Goal: Register for event/course

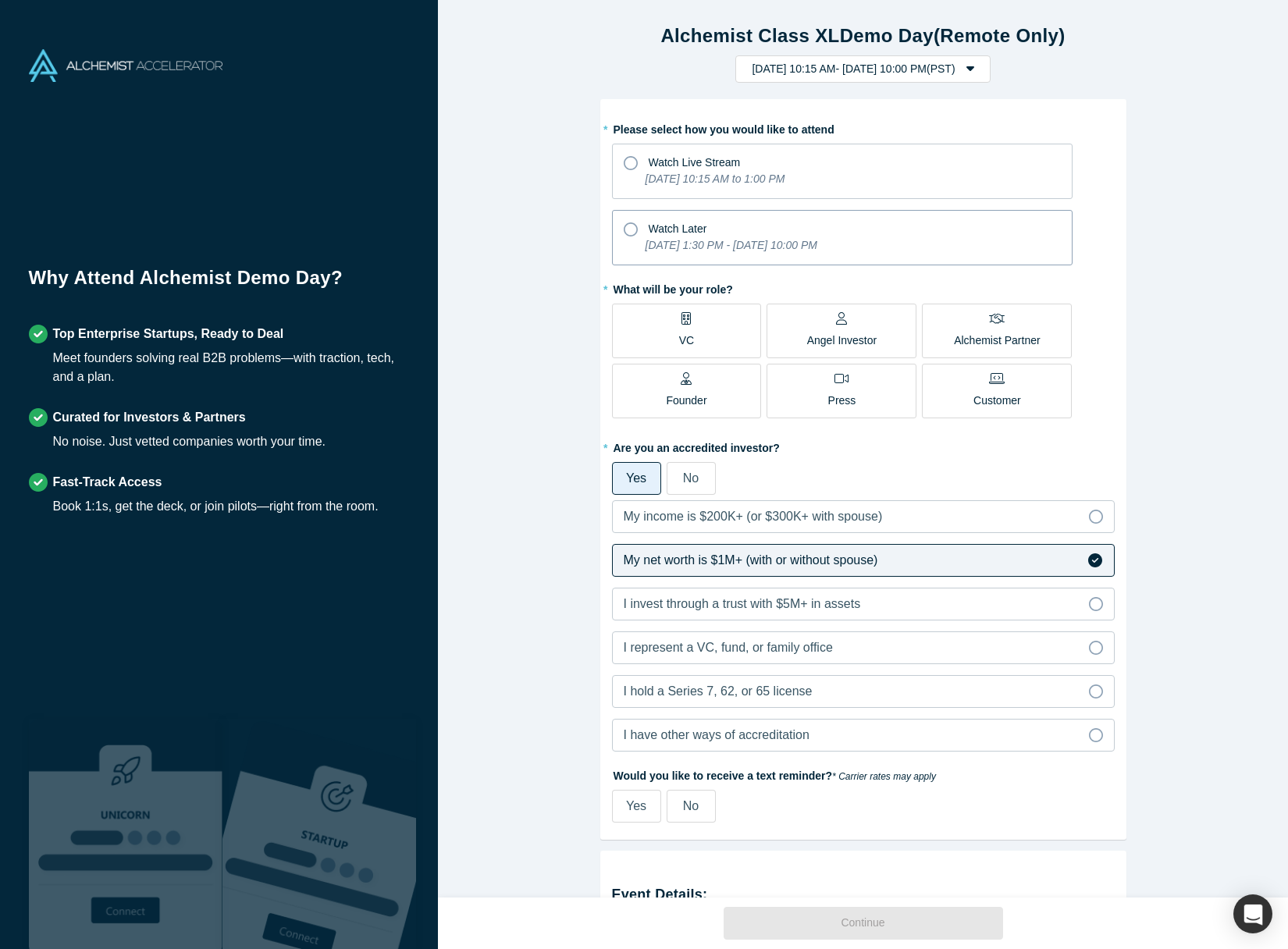
click at [632, 232] on icon at bounding box center [630, 229] width 14 height 14
click at [0, 0] on input "Watch Later [DATE] 1:30 PM - [DATE] 10:00 PM" at bounding box center [0, 0] width 0 height 0
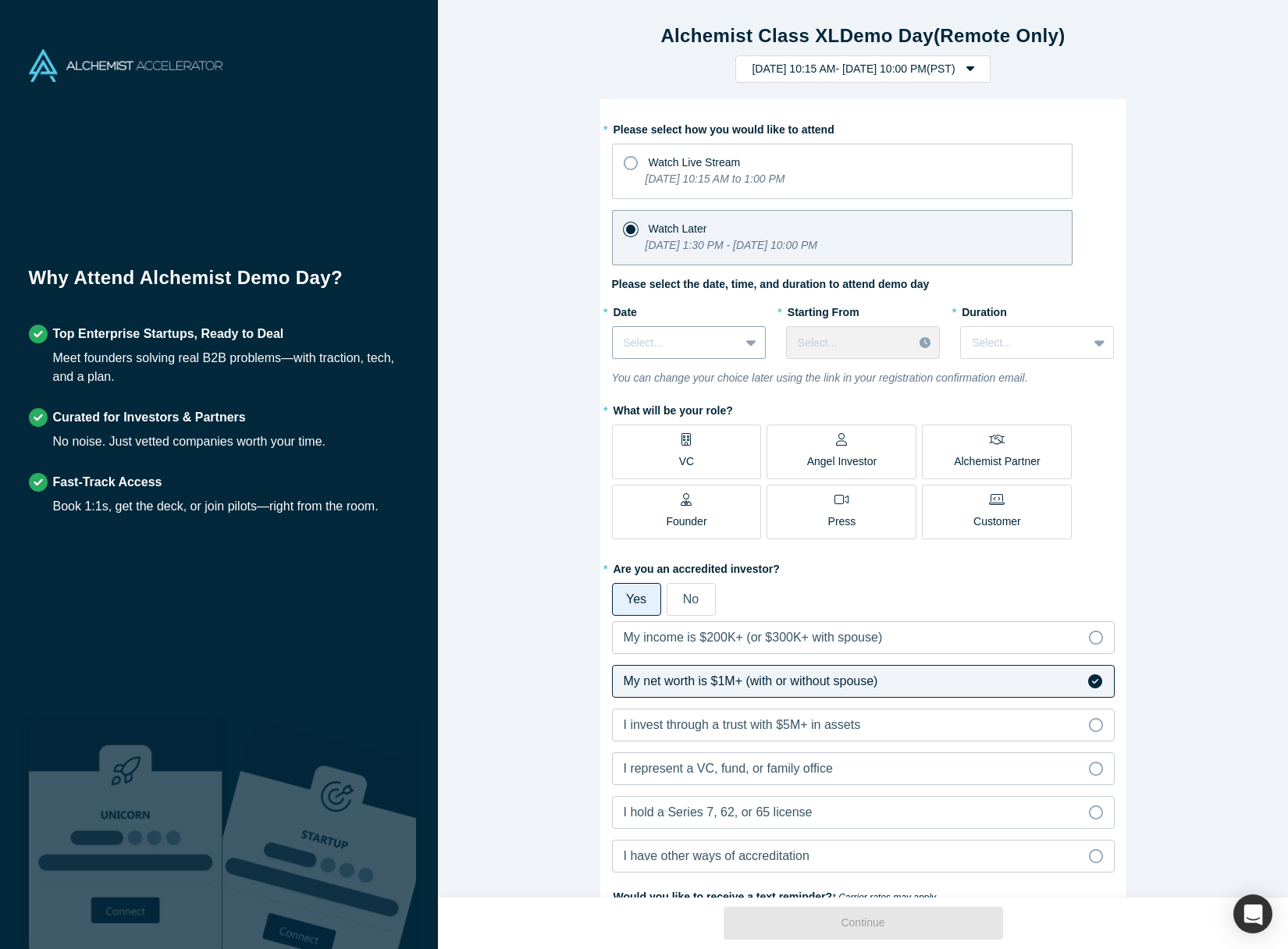
click at [749, 344] on icon at bounding box center [751, 343] width 10 height 6
click at [696, 382] on div "[DATE]" at bounding box center [689, 382] width 154 height 29
click at [918, 347] on div at bounding box center [926, 342] width 26 height 23
click at [837, 404] on div "1:30 PM (PST)" at bounding box center [863, 411] width 154 height 29
click at [1100, 345] on icon at bounding box center [1099, 342] width 10 height 16
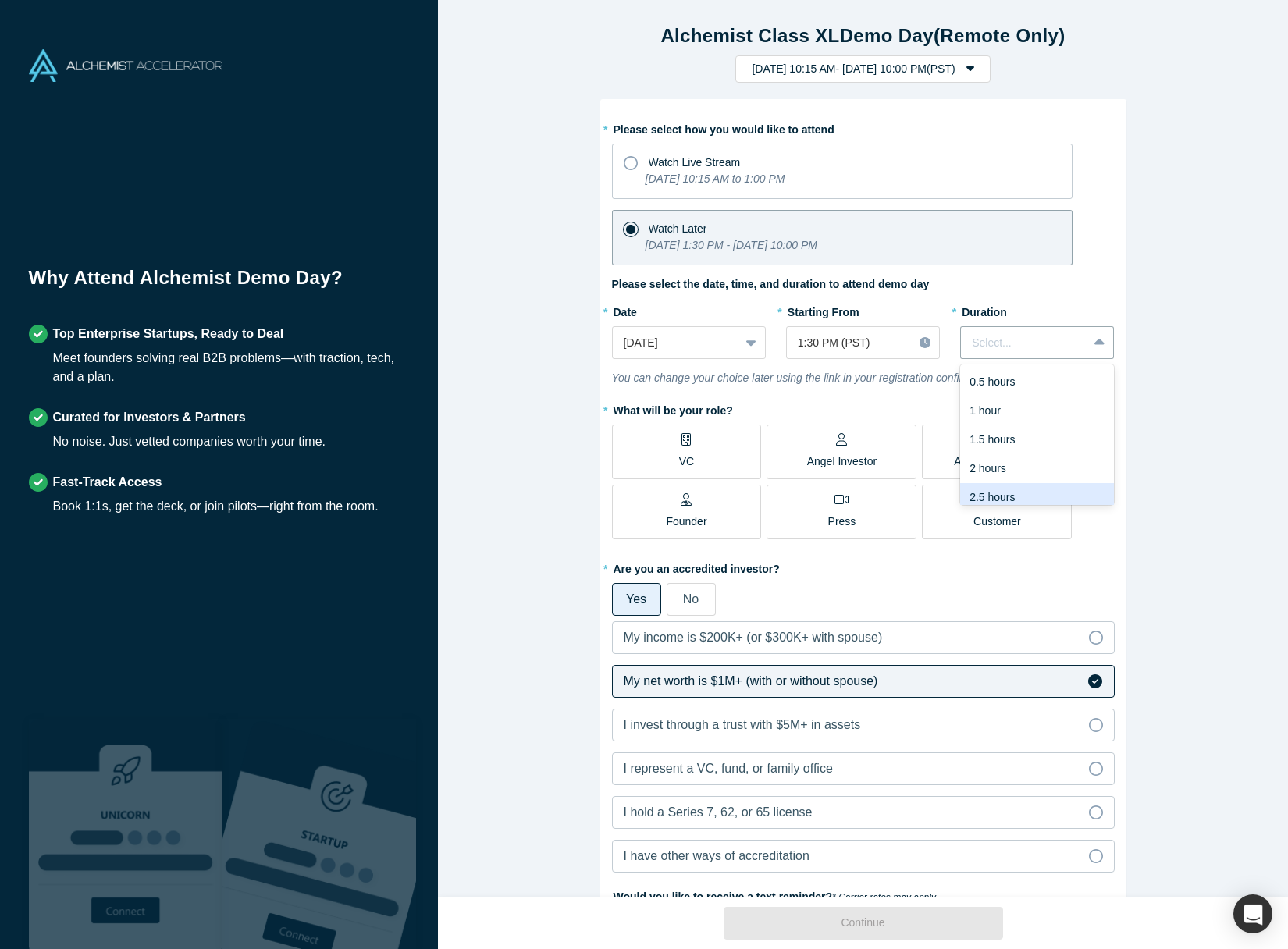
click at [993, 493] on div "2.5 hours" at bounding box center [1037, 498] width 154 height 29
click at [701, 456] on label "VC" at bounding box center [687, 452] width 150 height 54
click at [0, 0] on input "VC" at bounding box center [0, 0] width 0 height 0
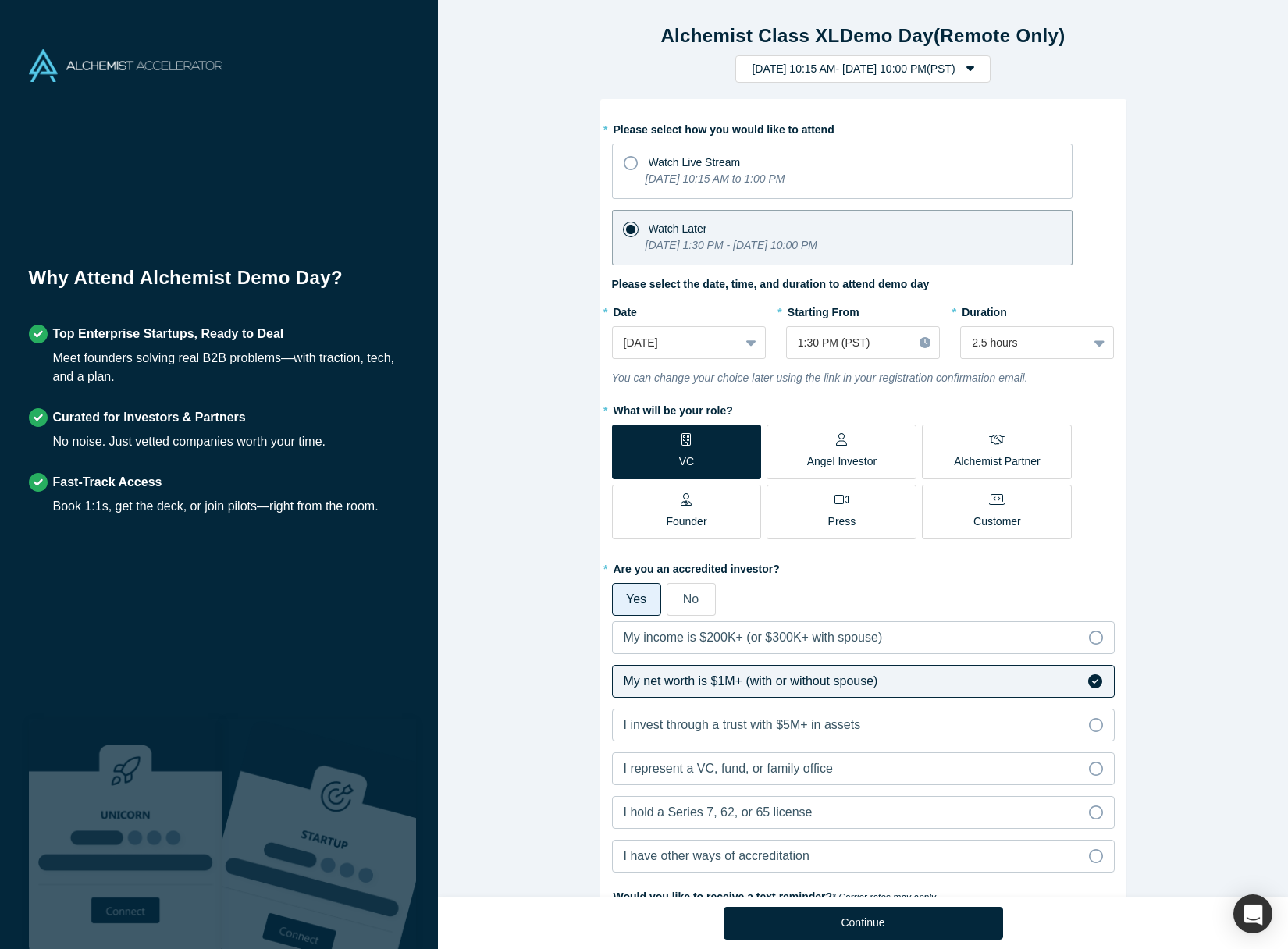
click at [690, 608] on div "No" at bounding box center [691, 599] width 16 height 18
click at [0, 0] on input "No" at bounding box center [0, 0] width 0 height 0
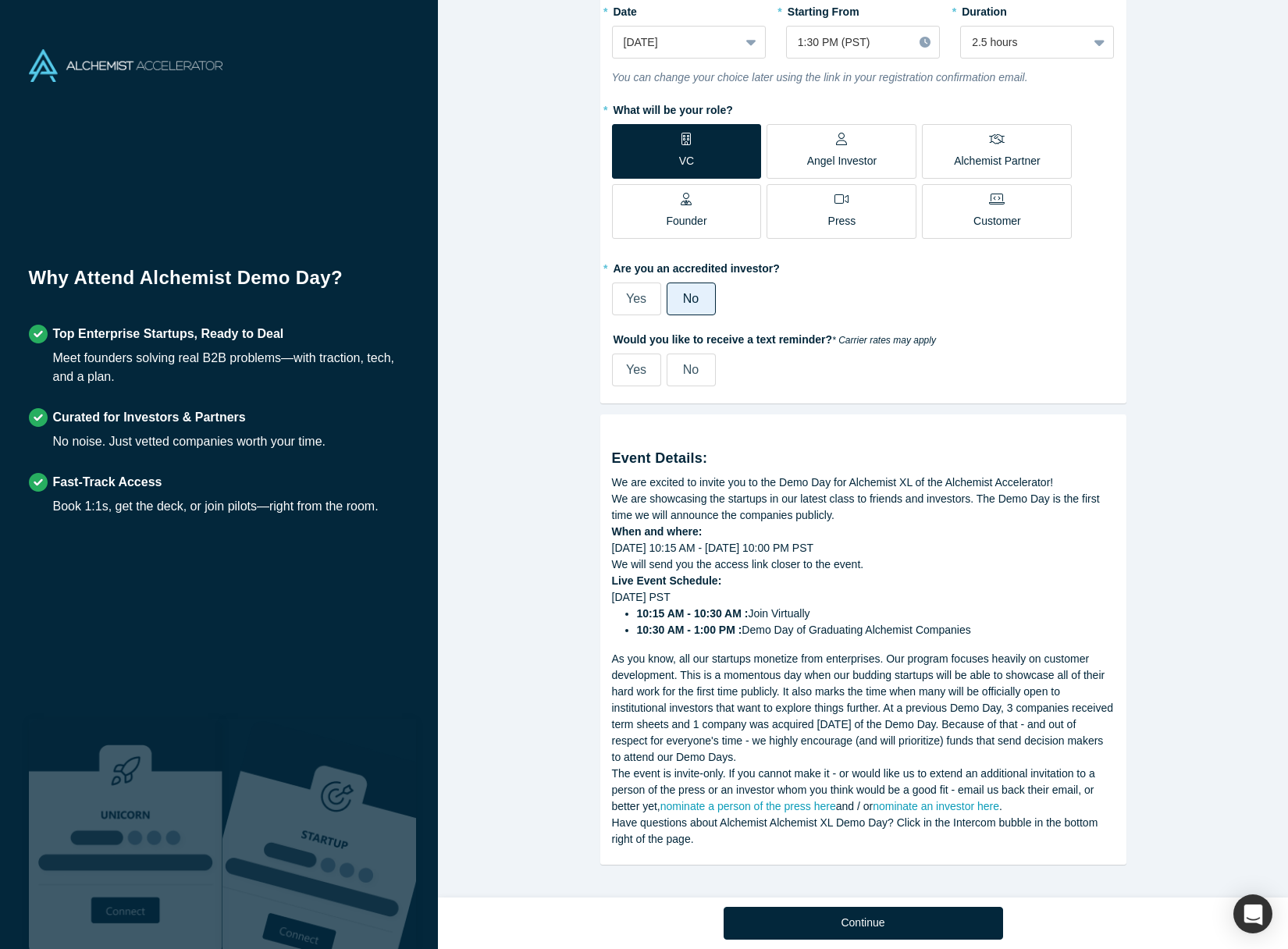
scroll to position [301, 0]
click at [690, 372] on span "No" at bounding box center [691, 369] width 16 height 14
click at [0, 0] on input "No" at bounding box center [0, 0] width 0 height 0
click at [866, 917] on button "Continue" at bounding box center [863, 923] width 279 height 33
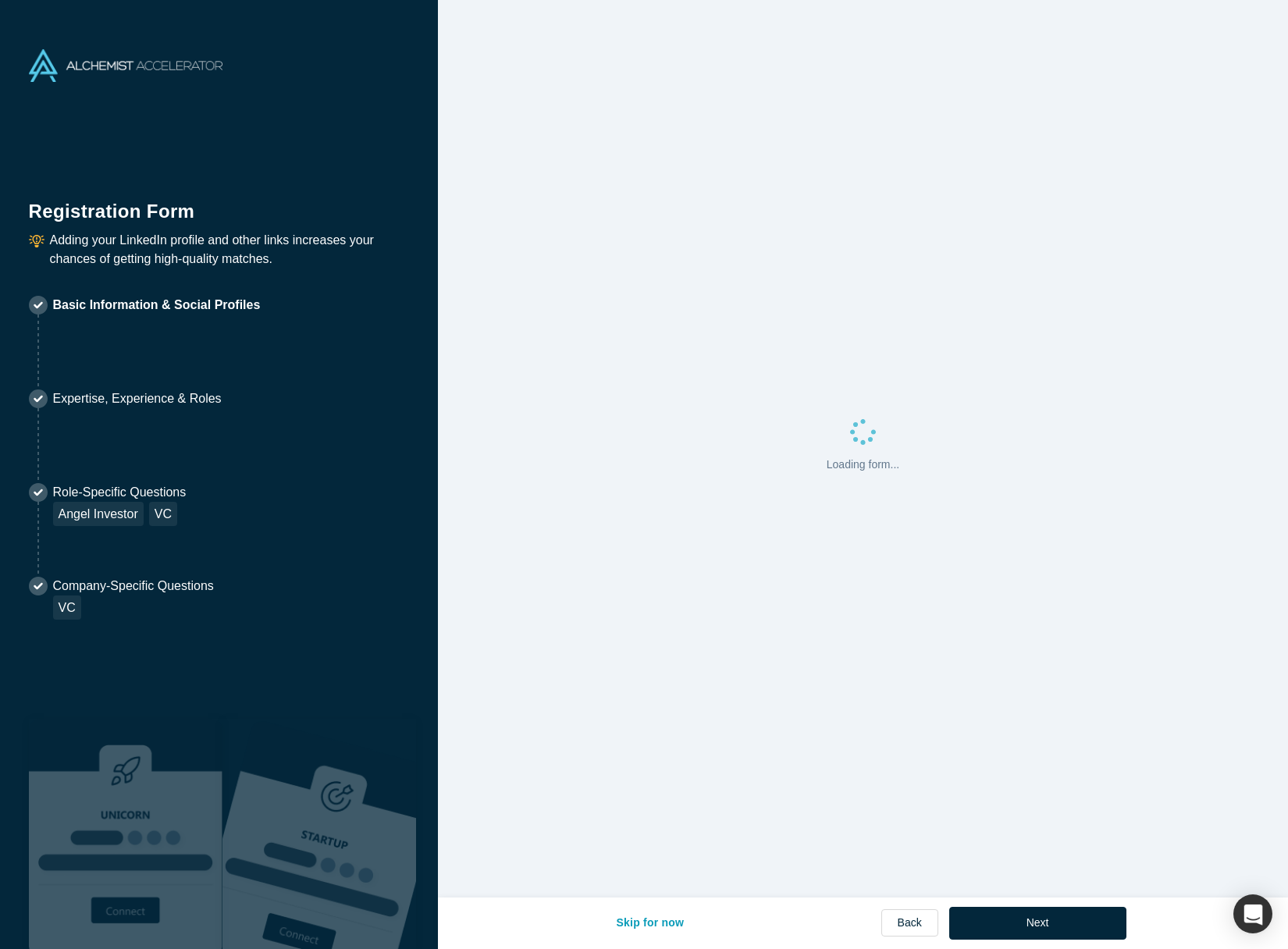
select select "US"
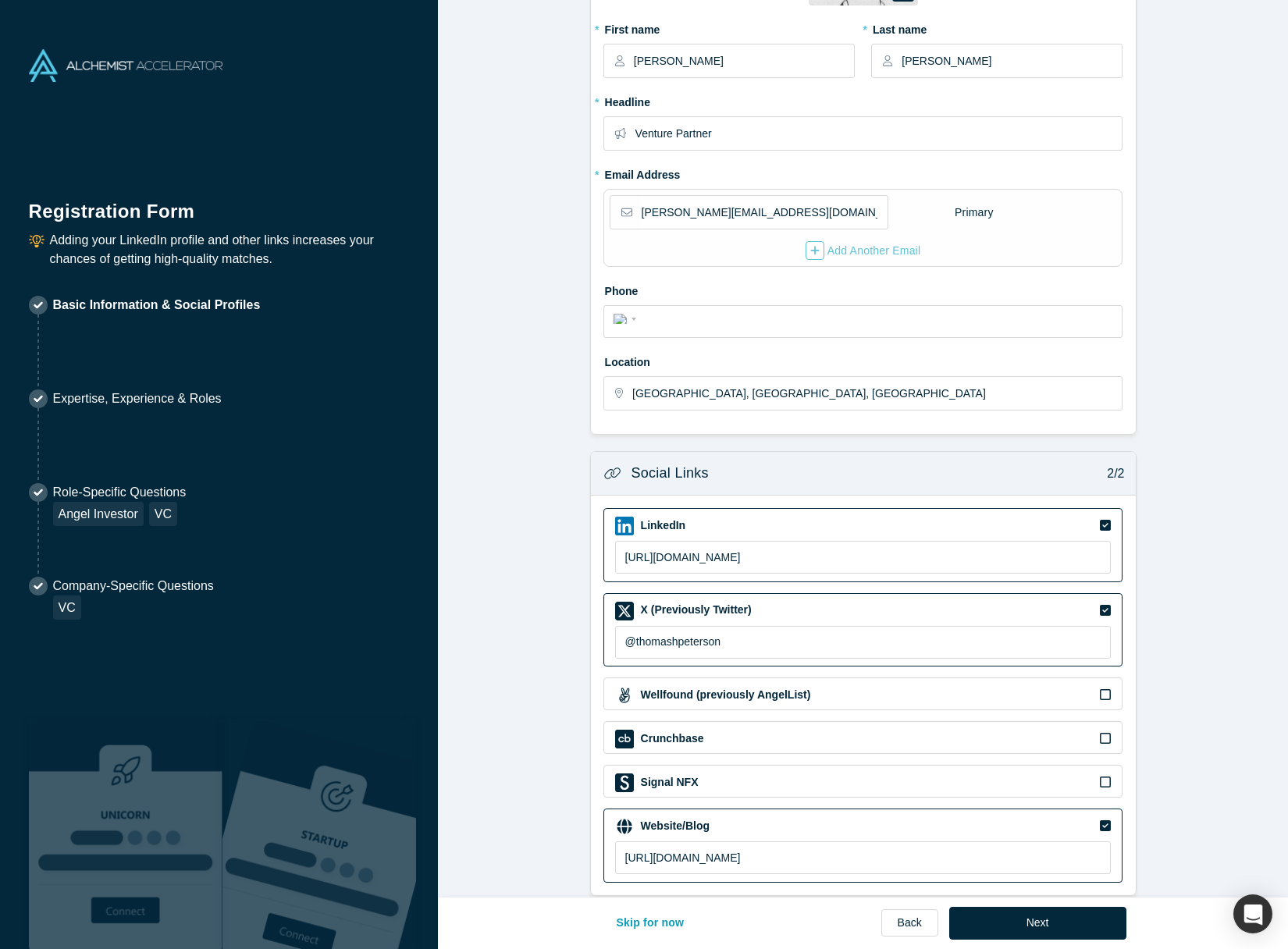
scroll to position [199, 0]
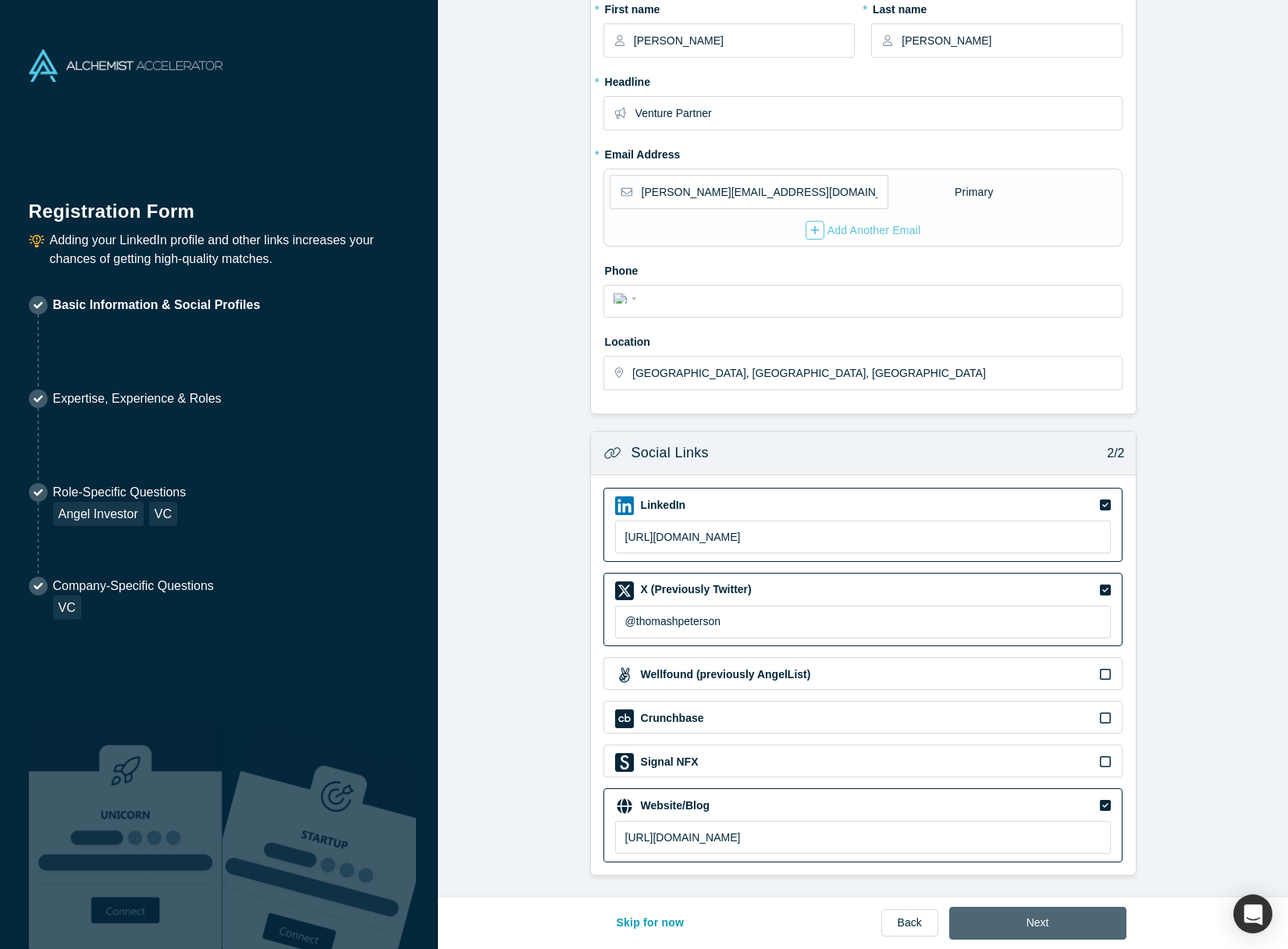
click at [1048, 922] on button "Next" at bounding box center [1038, 923] width 177 height 33
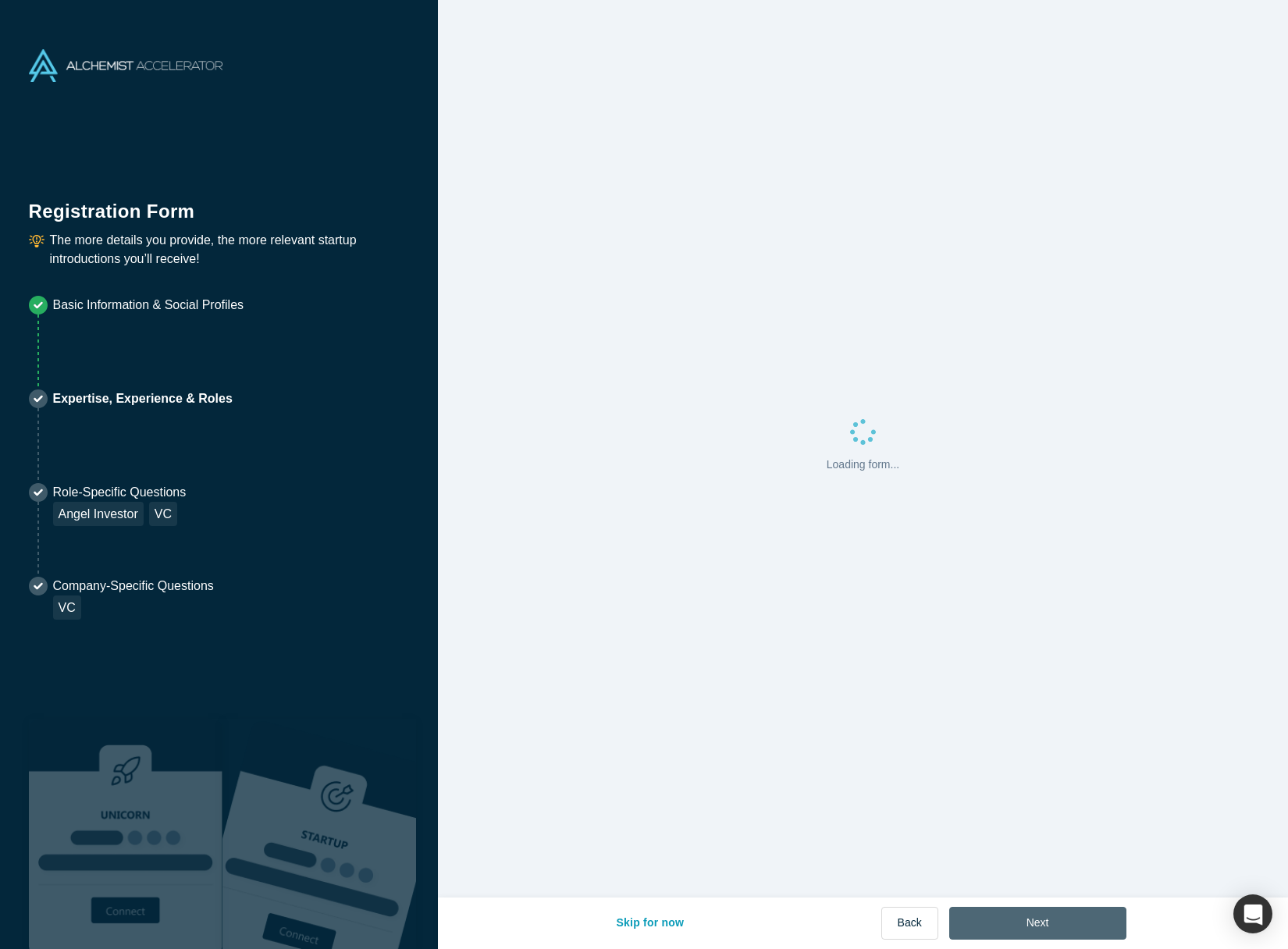
scroll to position [0, 0]
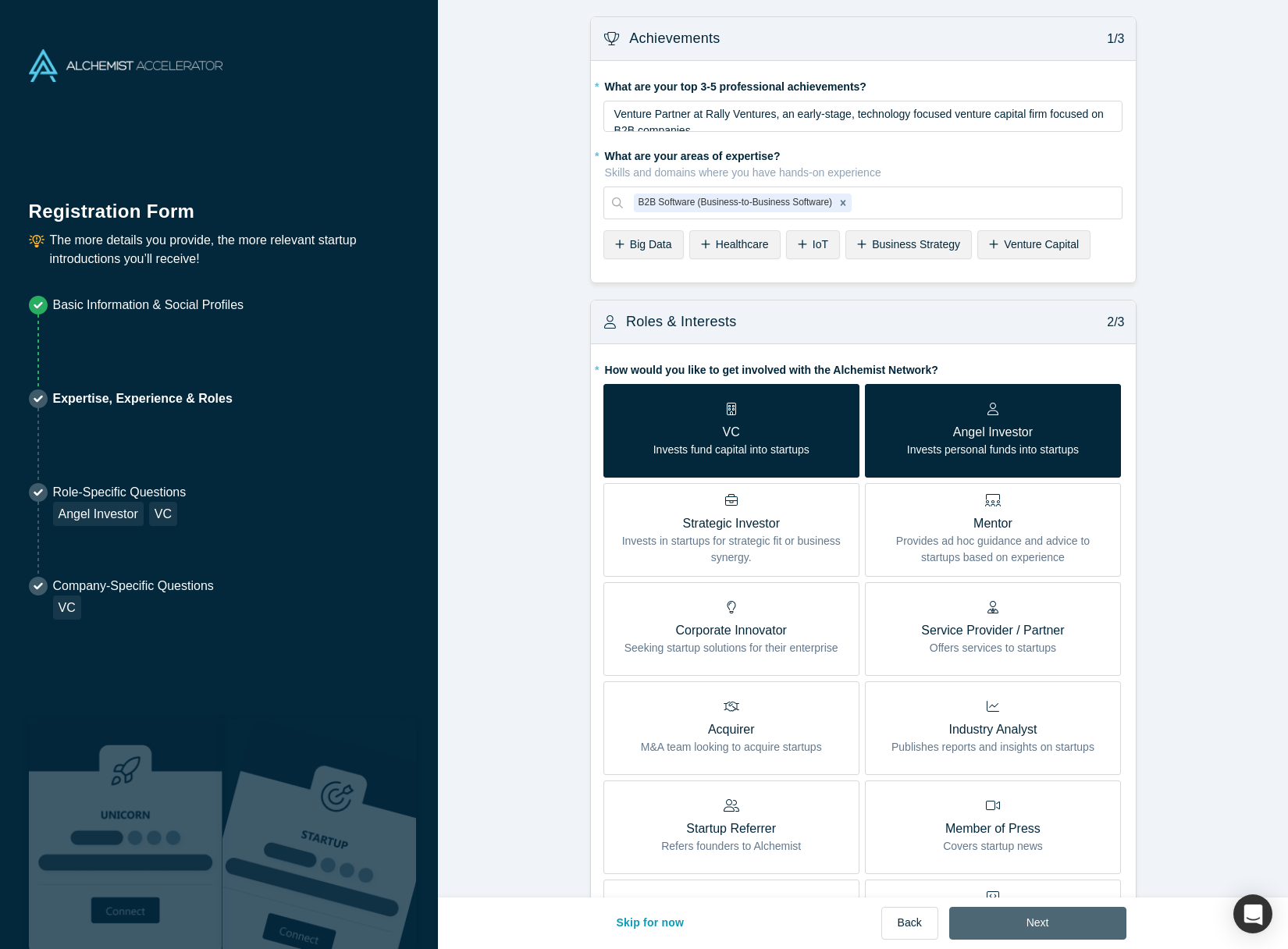
click at [1048, 922] on button "Next" at bounding box center [1038, 923] width 177 height 33
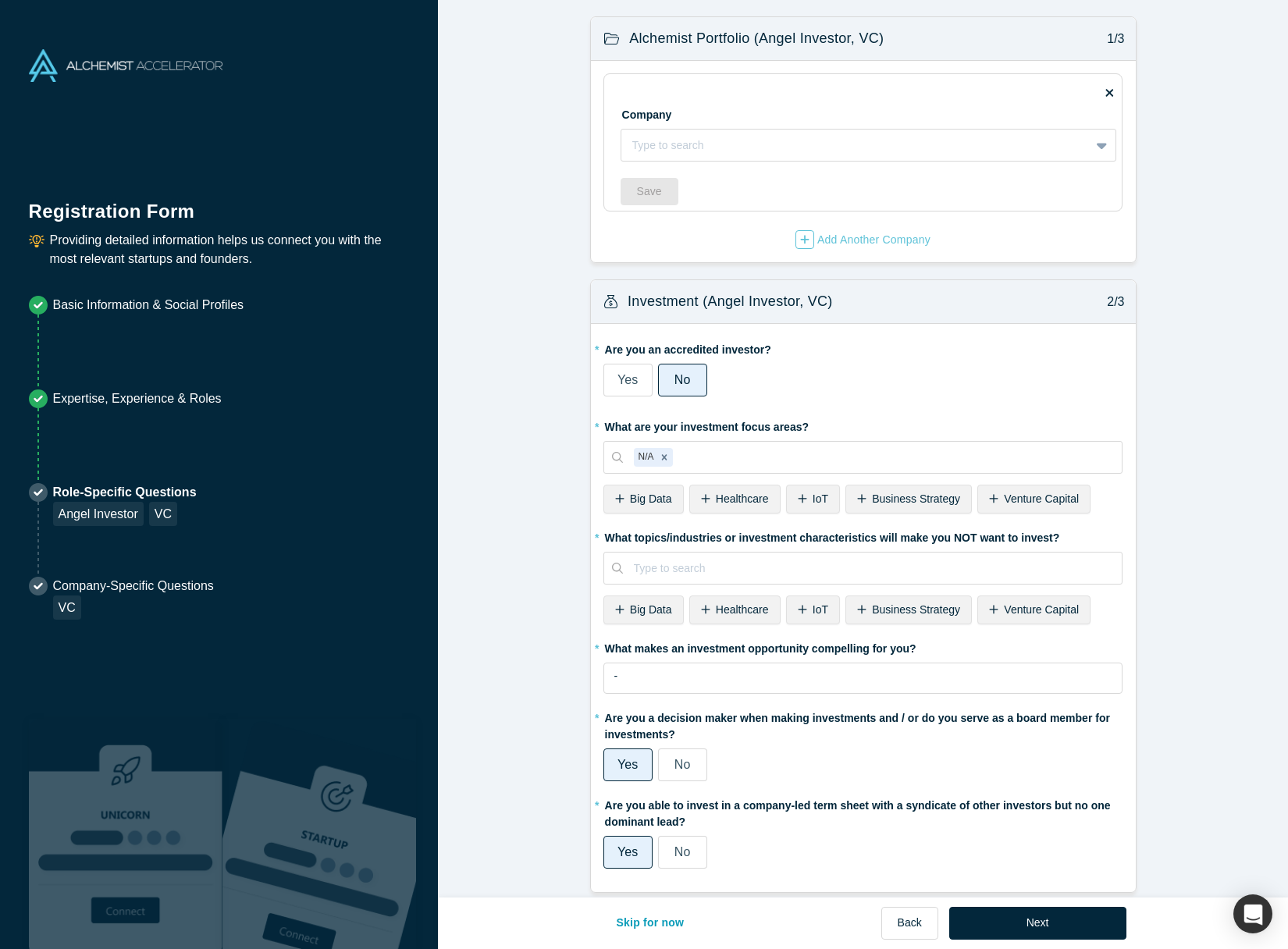
click at [640, 386] on label "Yes" at bounding box center [627, 380] width 50 height 33
click at [0, 0] on input "Yes" at bounding box center [0, 0] width 0 height 0
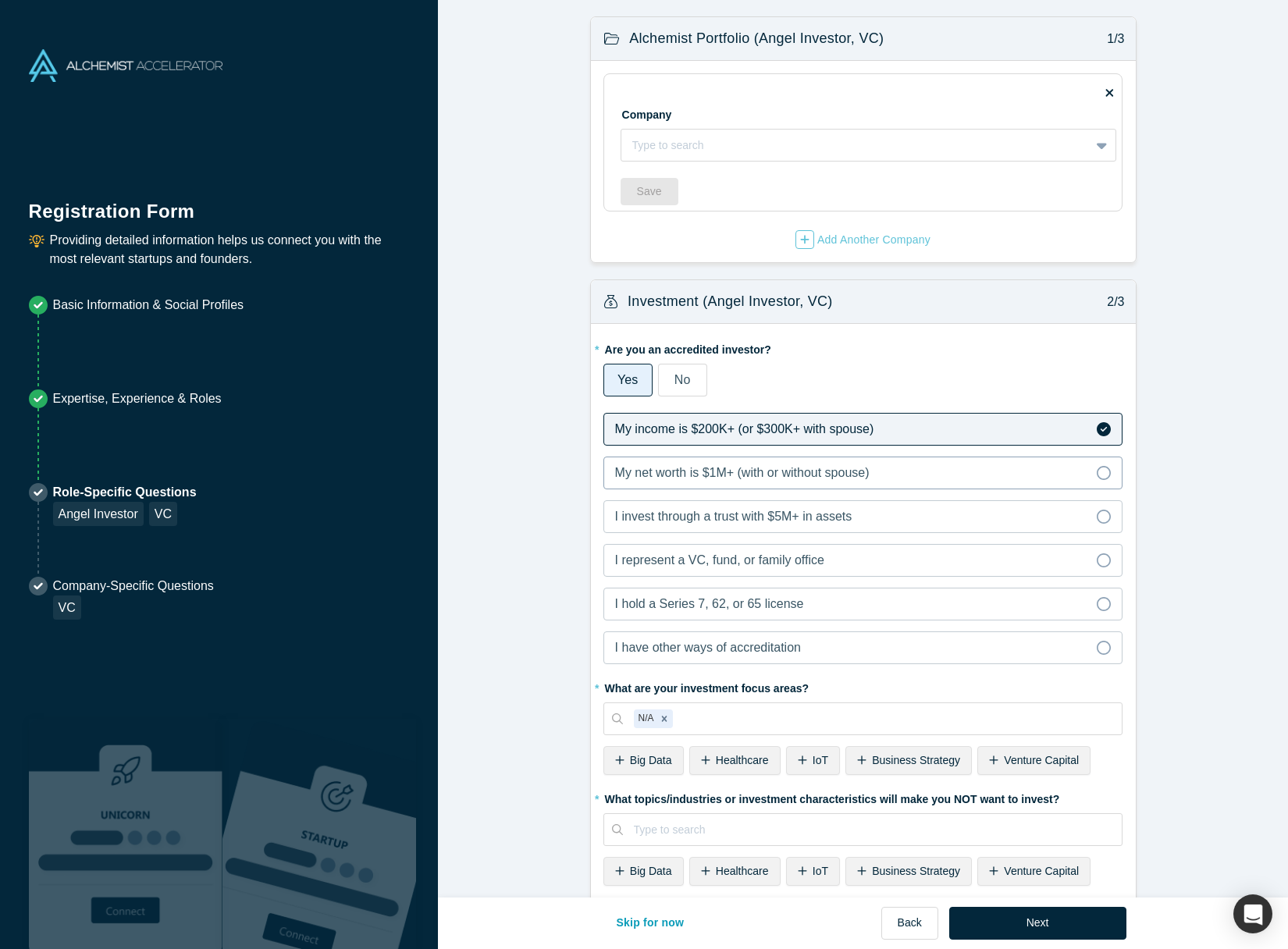
click at [1102, 474] on icon at bounding box center [1103, 473] width 14 height 14
click at [0, 0] on input "My net worth is $1M+ (with or without spouse)" at bounding box center [0, 0] width 0 height 0
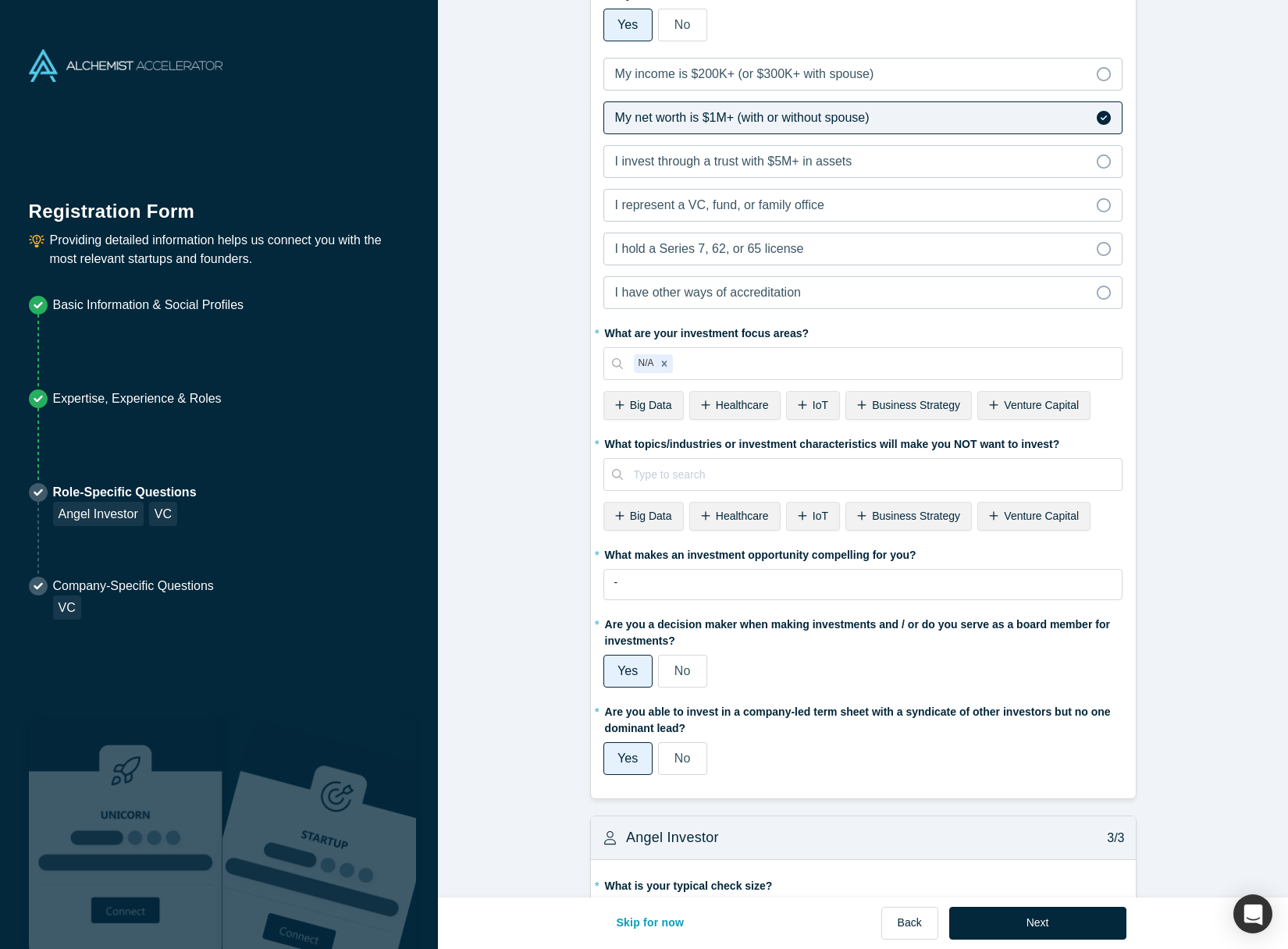
scroll to position [356, 0]
click at [1055, 925] on button "Next" at bounding box center [1038, 923] width 177 height 33
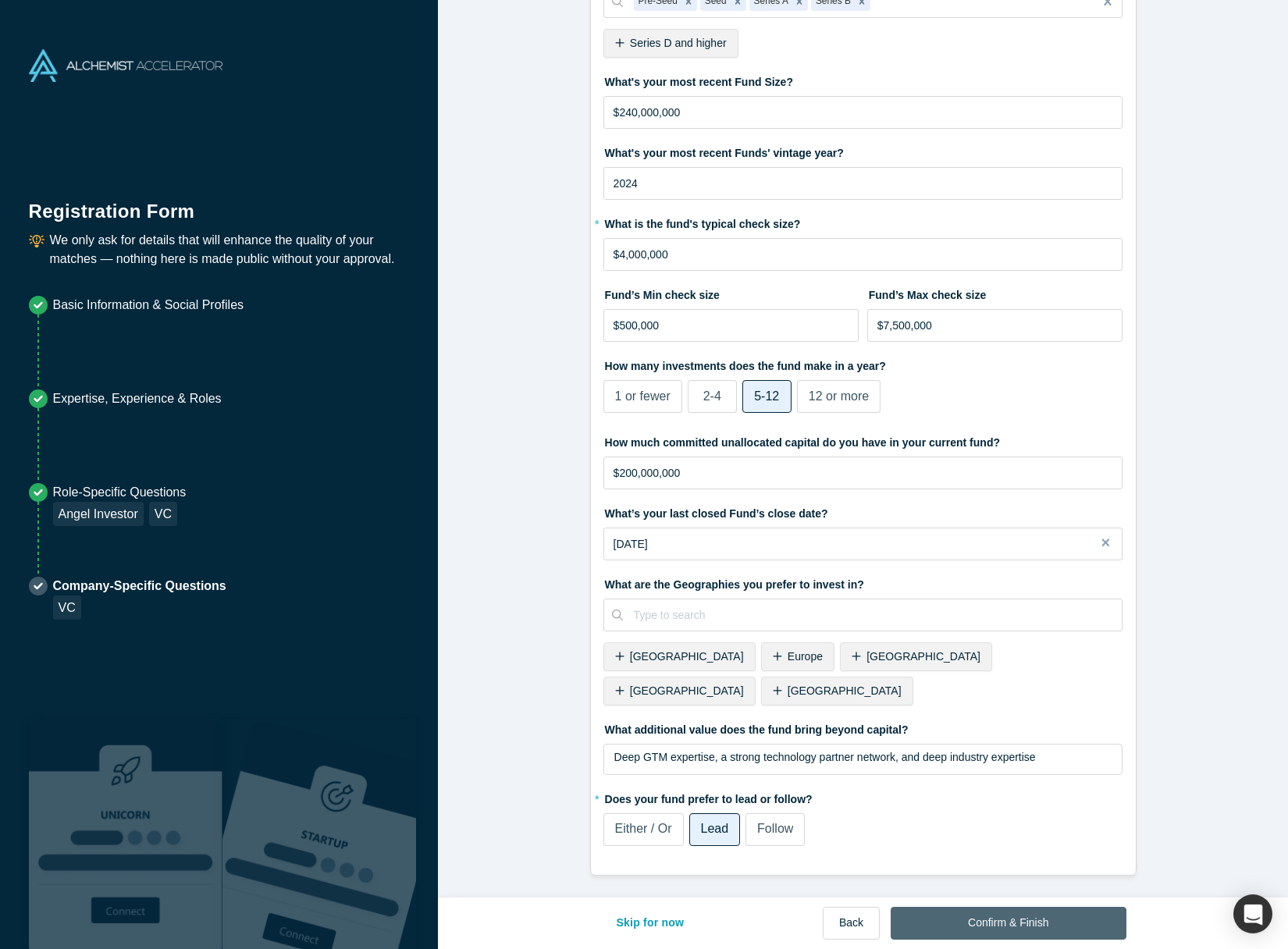
scroll to position [0, 0]
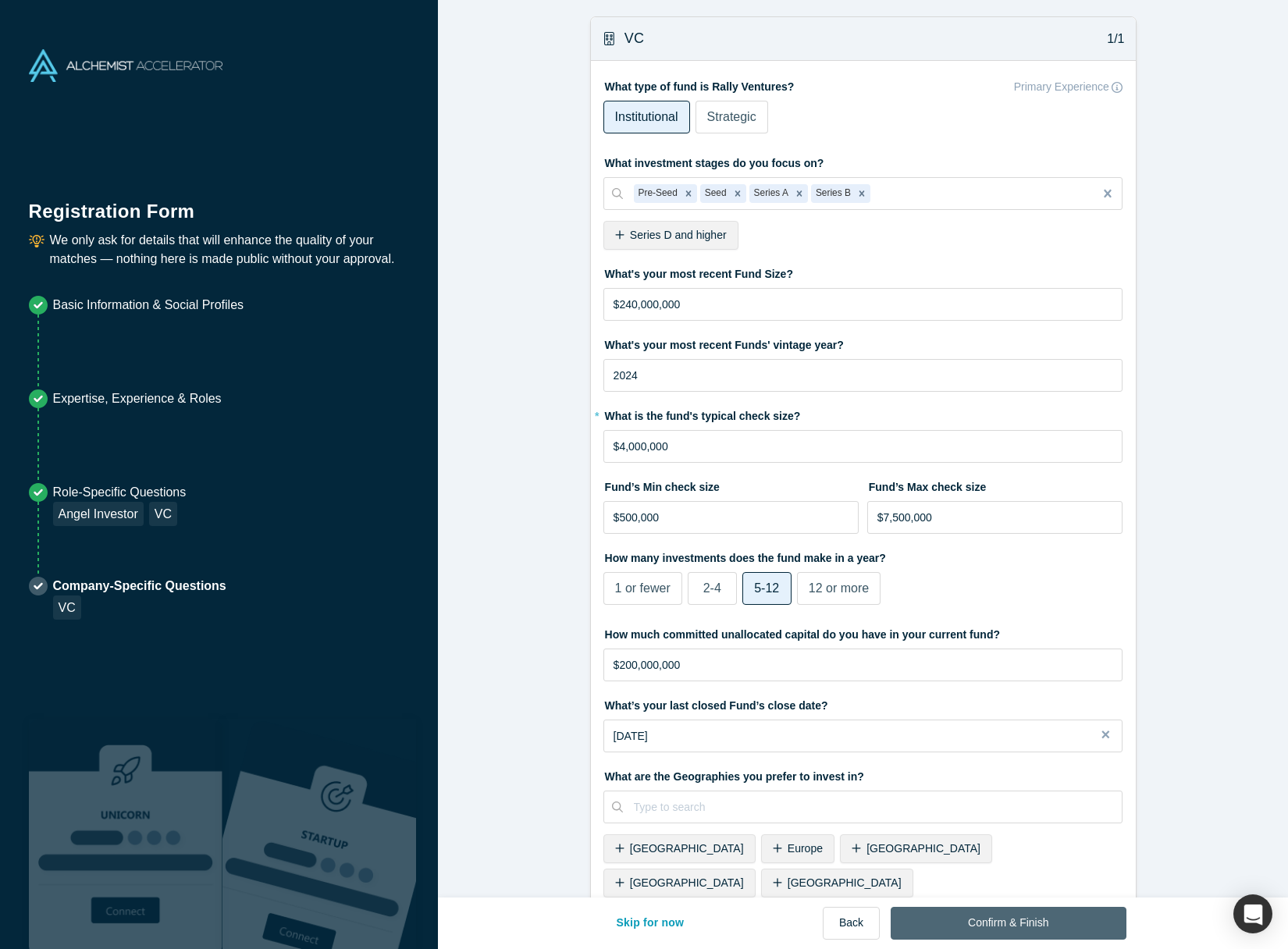
click at [1042, 922] on button "Confirm & Finish" at bounding box center [1009, 923] width 235 height 33
